Goal: Task Accomplishment & Management: Manage account settings

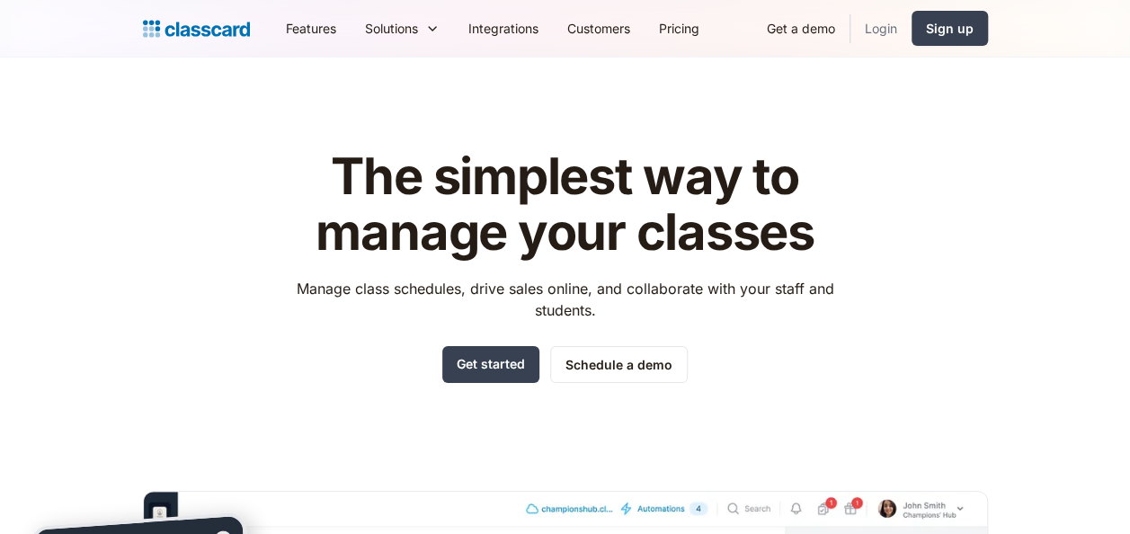
drag, startPoint x: 0, startPoint y: 0, endPoint x: 893, endPoint y: 17, distance: 892.9
click at [893, 17] on link "Login" at bounding box center [880, 28] width 61 height 40
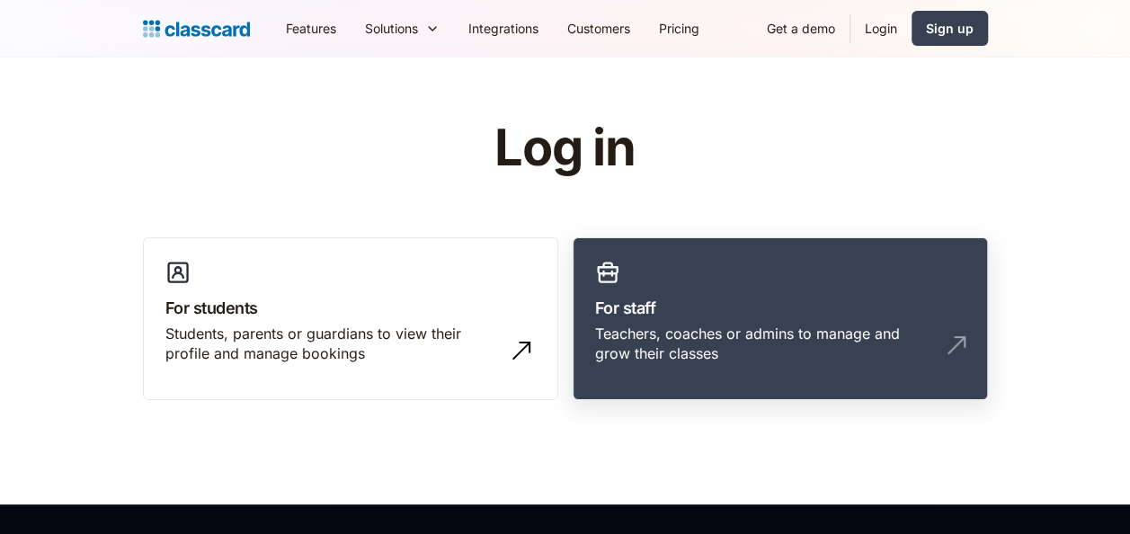
click at [752, 304] on h3 "For staff" at bounding box center [780, 308] width 370 height 24
